Goal: Information Seeking & Learning: Learn about a topic

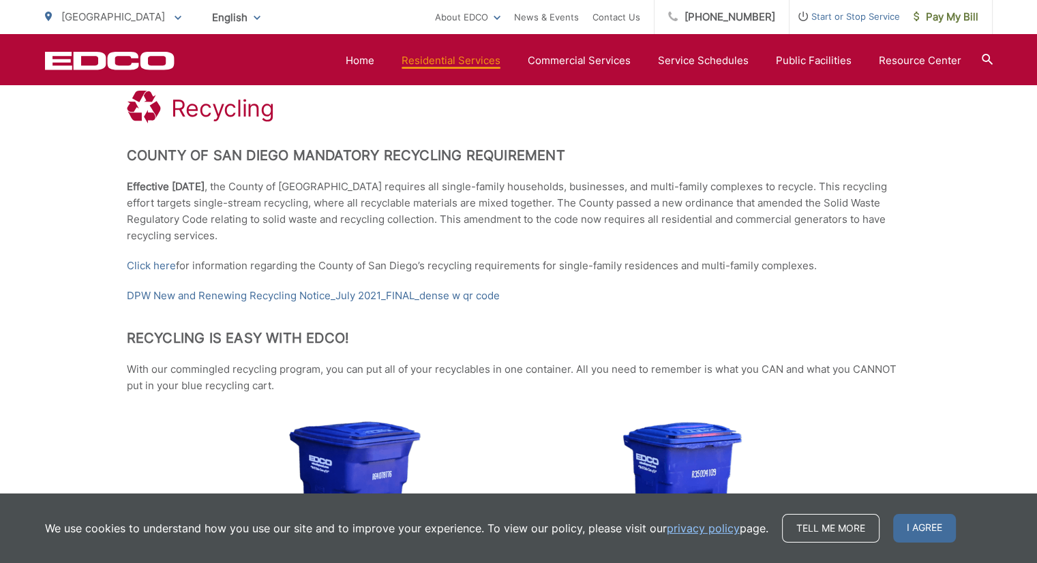
scroll to position [265, 0]
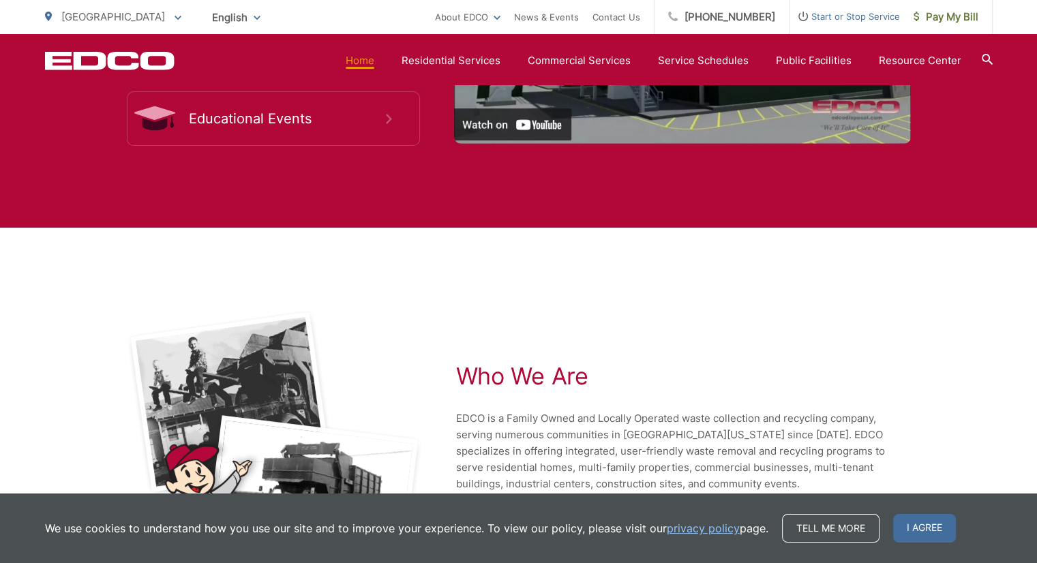
scroll to position [2971, 0]
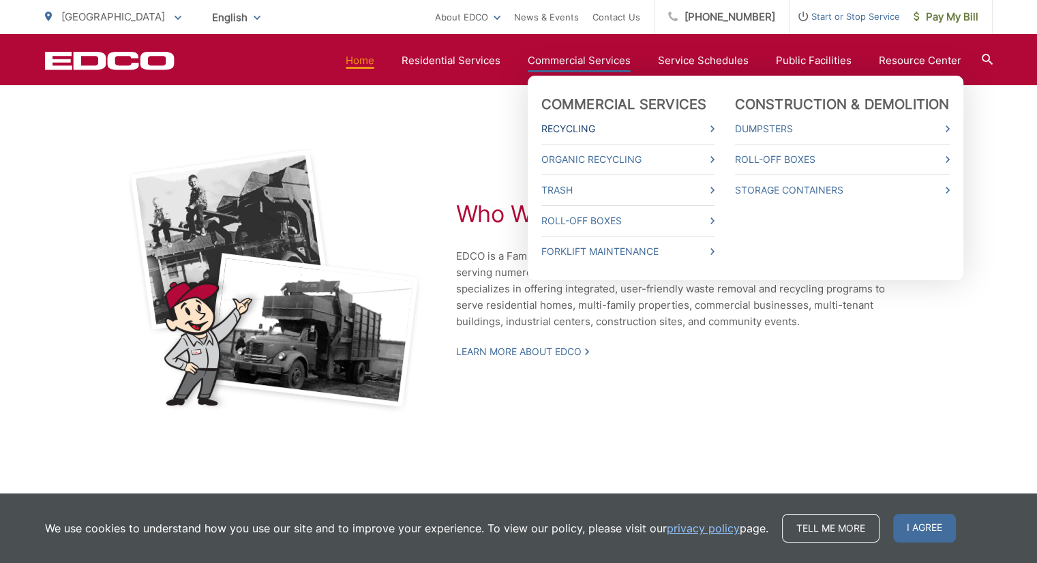
click at [586, 128] on link "Recycling" at bounding box center [627, 129] width 173 height 16
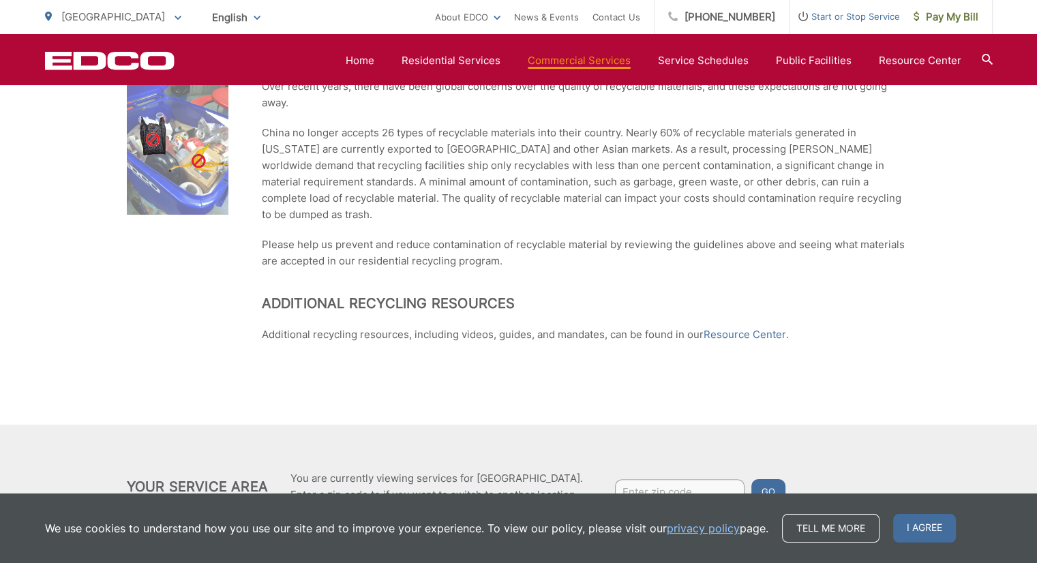
scroll to position [952, 0]
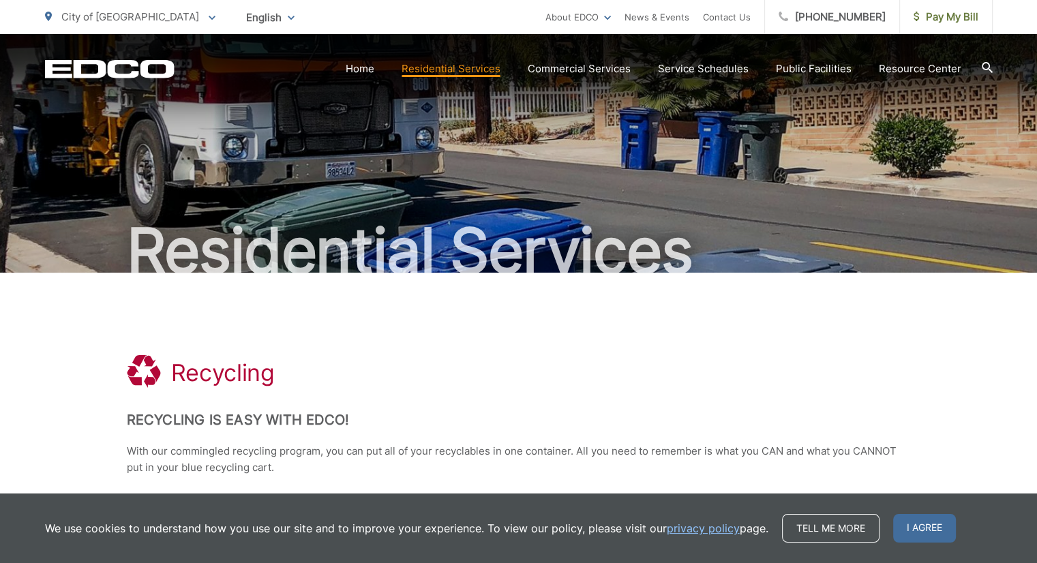
click at [532, 391] on div ".st0{fill-rule:evenodd;clip-rule:evenodd;fill:#fff} Recycling" at bounding box center [519, 372] width 784 height 37
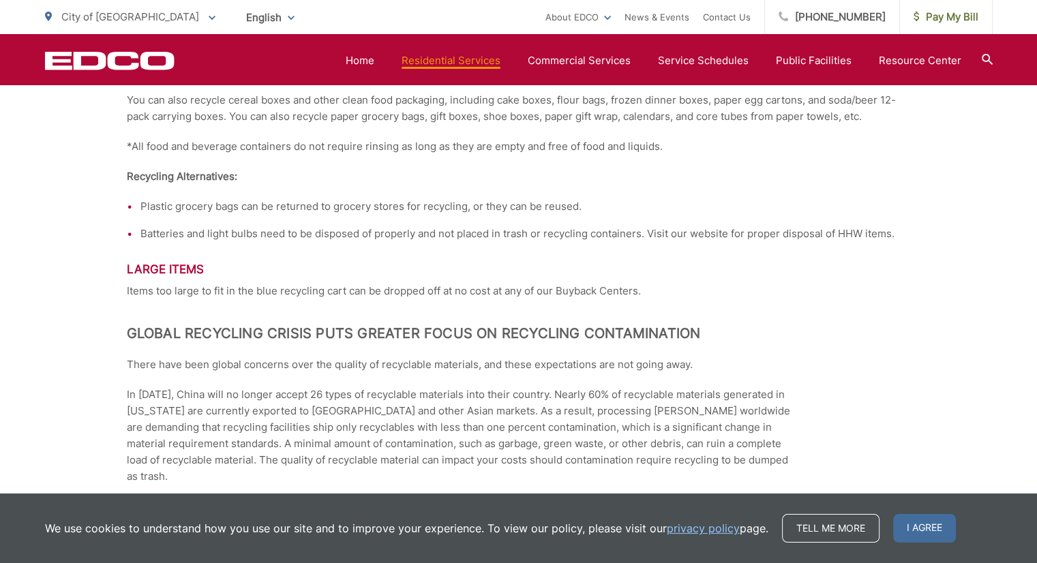
scroll to position [2010, 0]
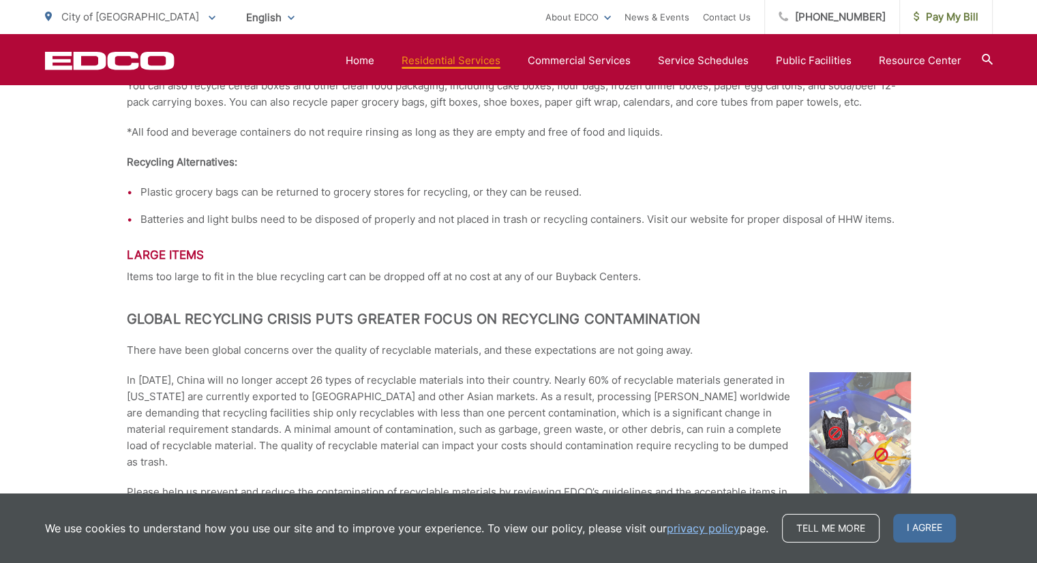
click at [384, 284] on p "Items too large to fit in the blue recycling cart can be dropped off at no cost…" at bounding box center [519, 277] width 784 height 16
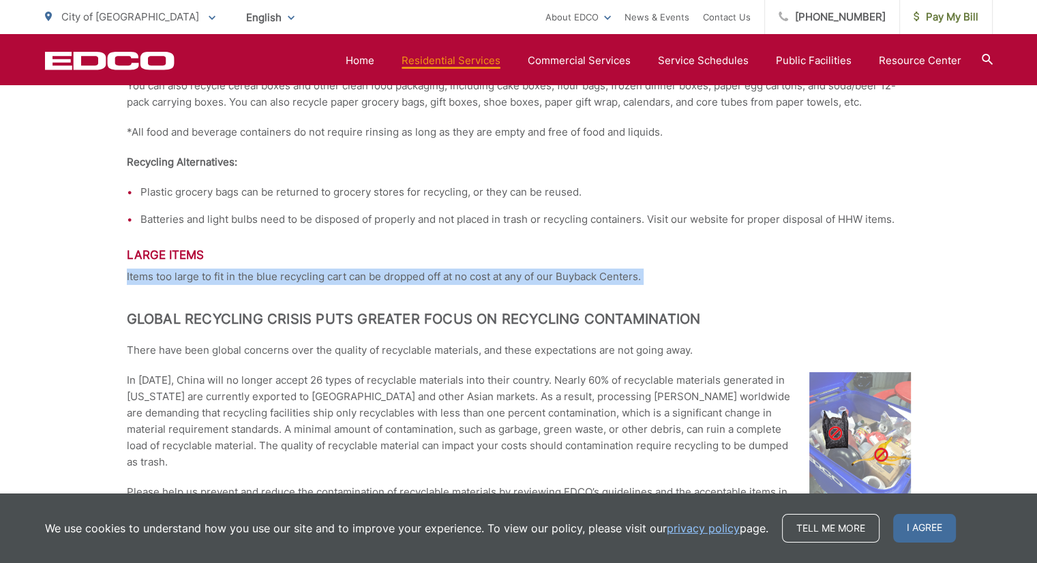
click at [384, 284] on p "Items too large to fit in the blue recycling cart can be dropped off at no cost…" at bounding box center [519, 277] width 784 height 16
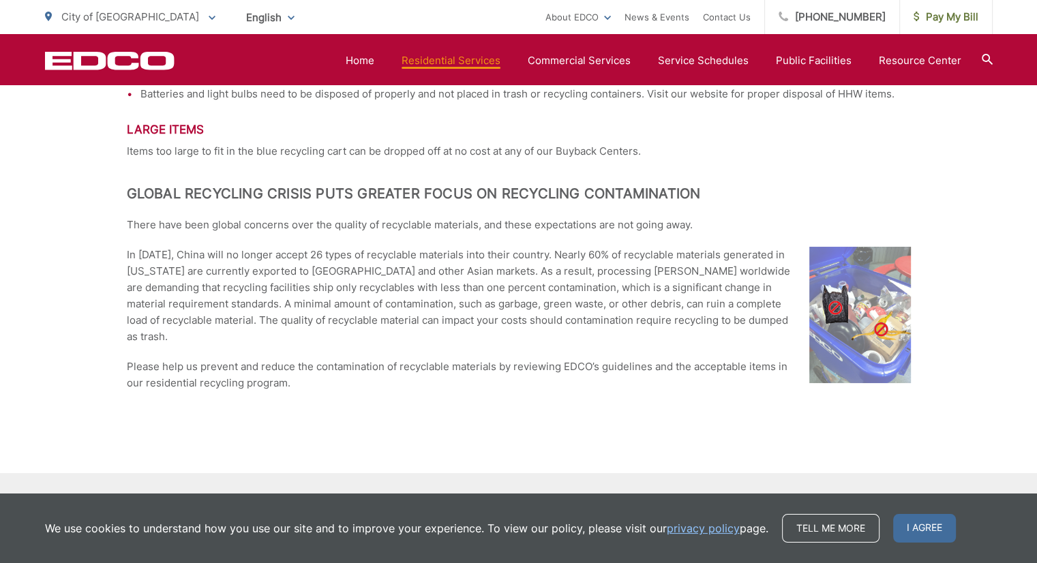
scroll to position [2134, 0]
